Goal: Information Seeking & Learning: Learn about a topic

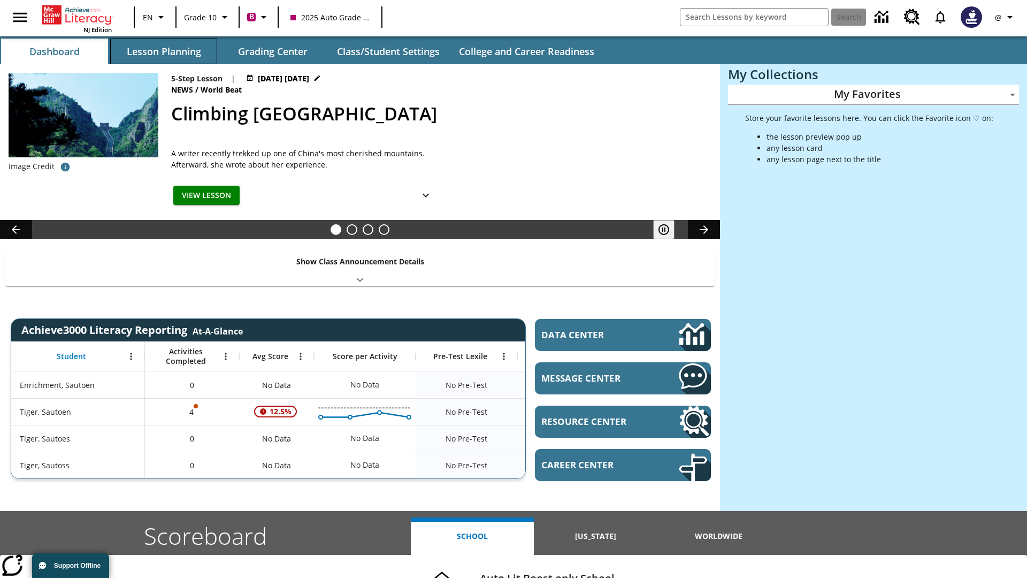
click at [164, 51] on button "Lesson Planning" at bounding box center [163, 52] width 107 height 26
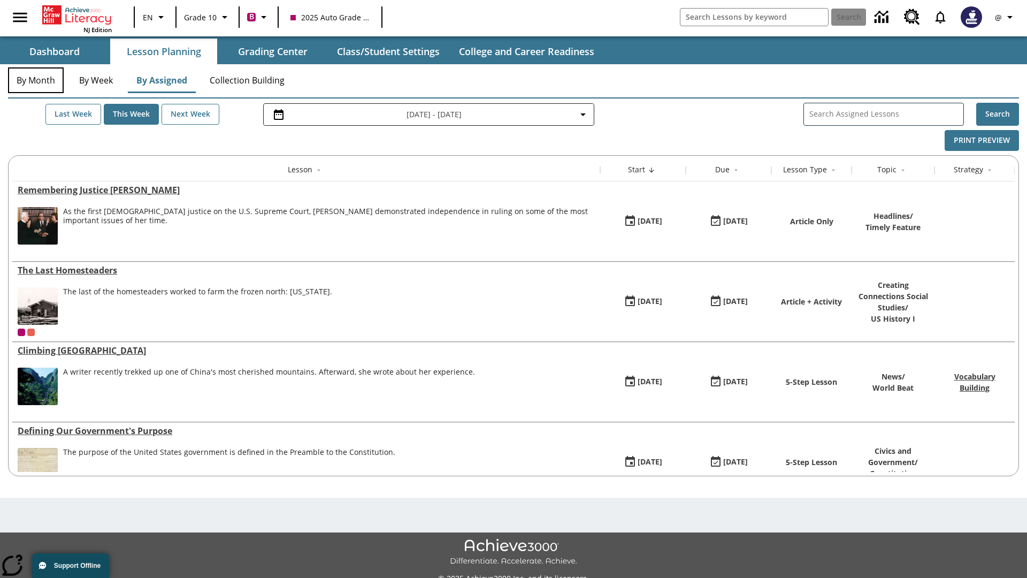
click at [36, 80] on button "By Month" at bounding box center [36, 80] width 56 height 26
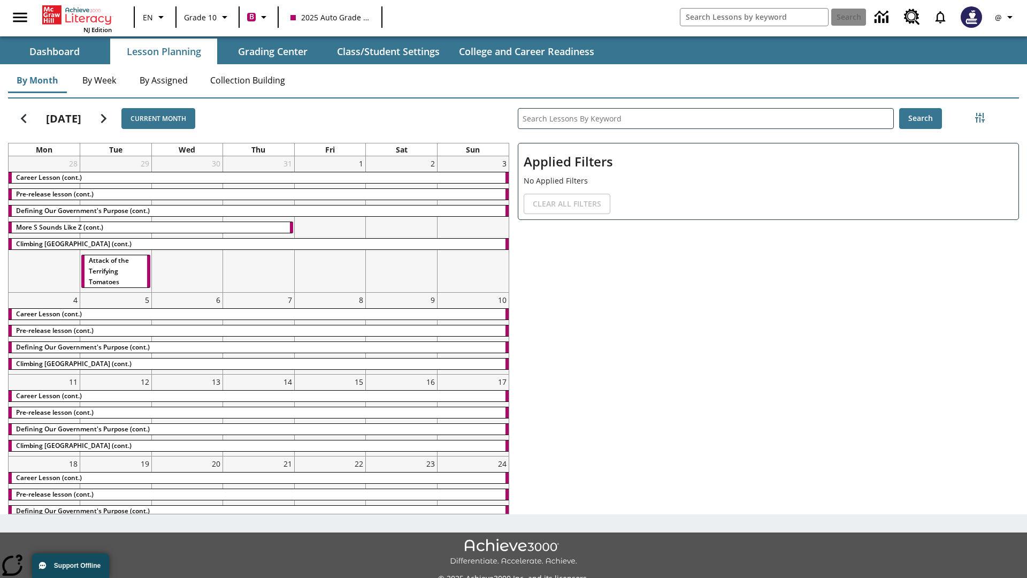
click at [258, 177] on div "Career Lesson (cont.)" at bounding box center [259, 177] width 500 height 11
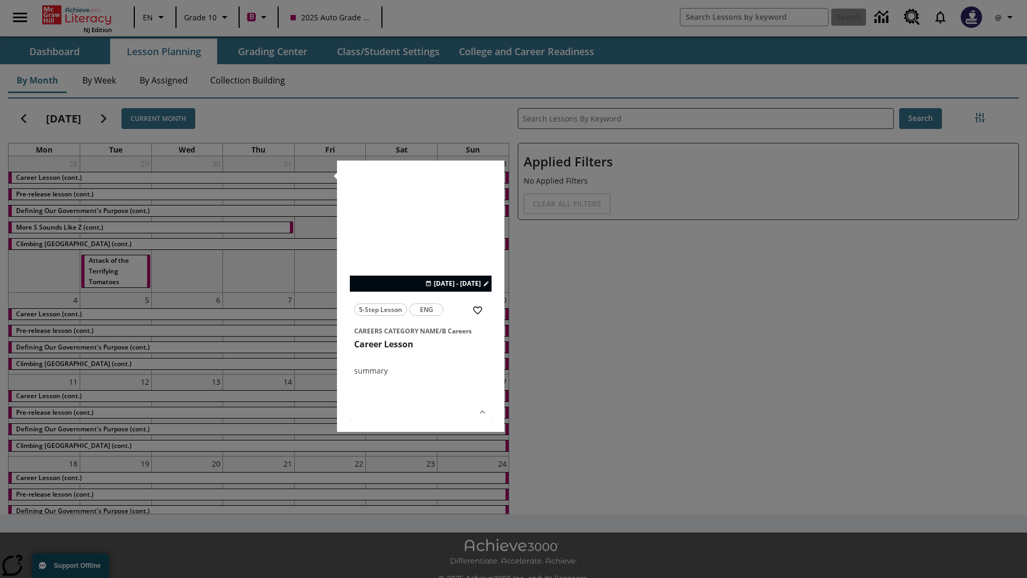
scroll to position [24, 0]
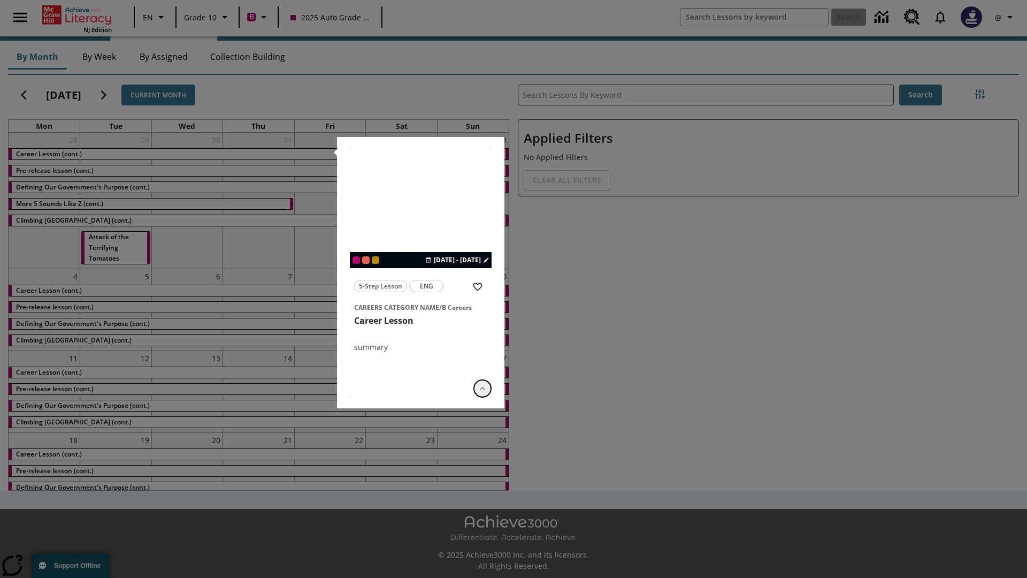
click at [482, 388] on icon "Show Details" at bounding box center [482, 388] width 11 height 11
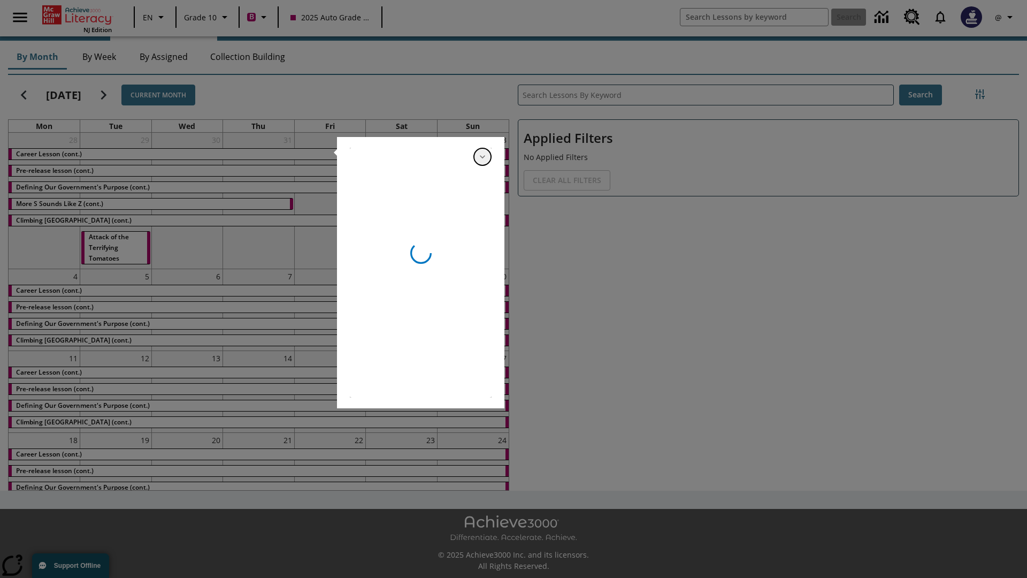
click at [482, 157] on icon "Hide Details" at bounding box center [482, 156] width 11 height 11
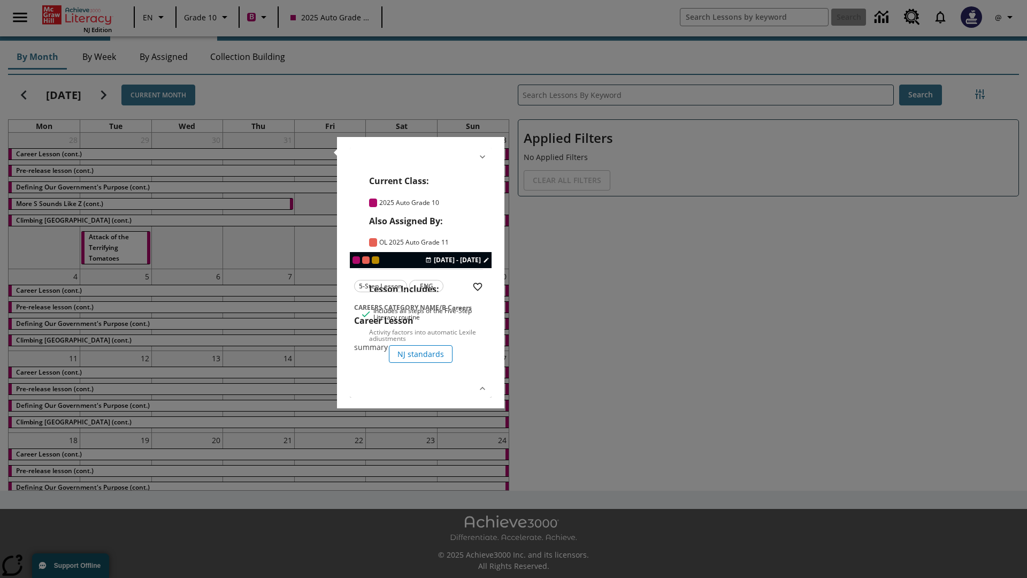
click at [420, 272] on link "lesson details" at bounding box center [421, 273] width 142 height 250
